Goal: Information Seeking & Learning: Learn about a topic

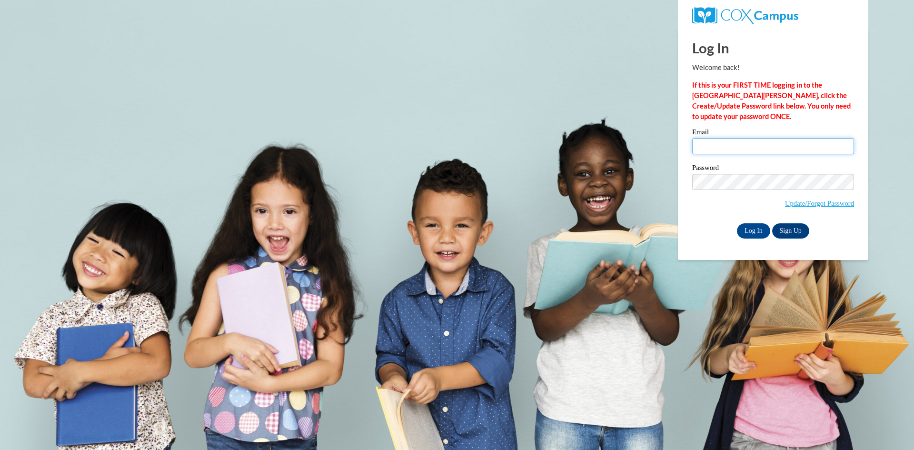
click at [712, 144] on input "Email" at bounding box center [773, 146] width 162 height 16
click at [453, 124] on body "This site uses cookies to help improve your learning experience. By continuing …" at bounding box center [457, 225] width 914 height 450
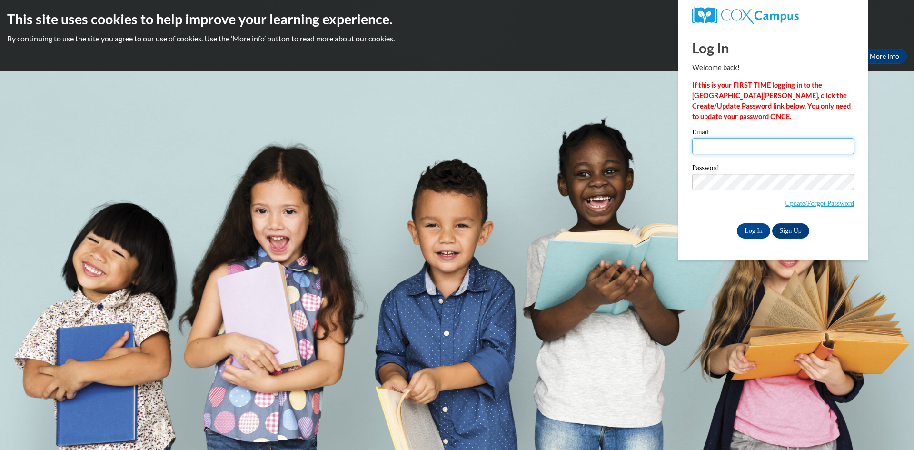
type input "horn.ramona.v@muscogee.k12.ga.us"
click at [754, 228] on input "Log In" at bounding box center [753, 230] width 33 height 15
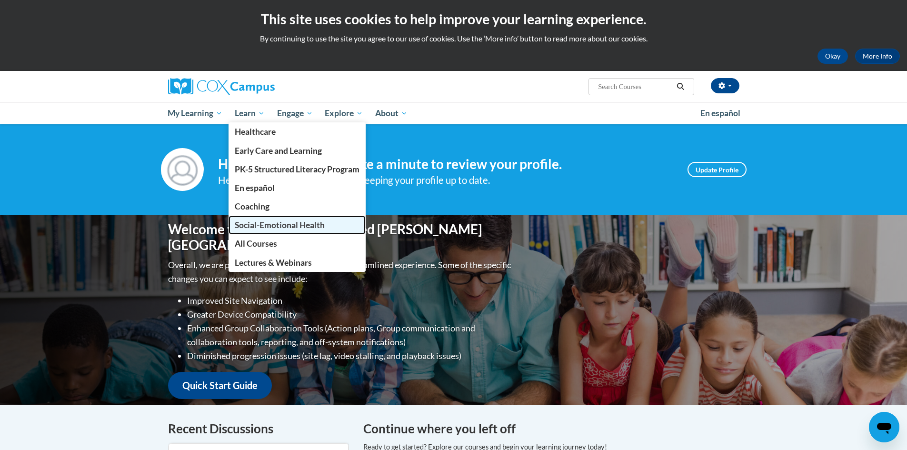
click at [284, 227] on span "Social-Emotional Health" at bounding box center [280, 225] width 90 height 10
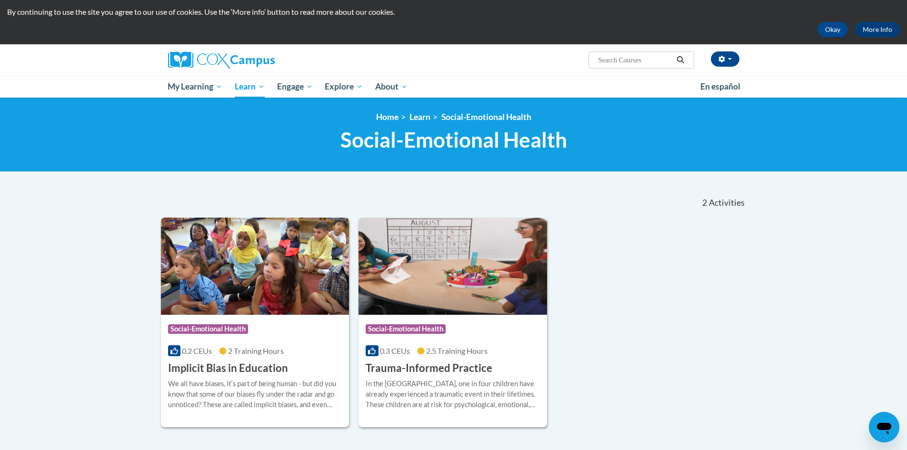
scroll to position [48, 0]
